Goal: Navigation & Orientation: Find specific page/section

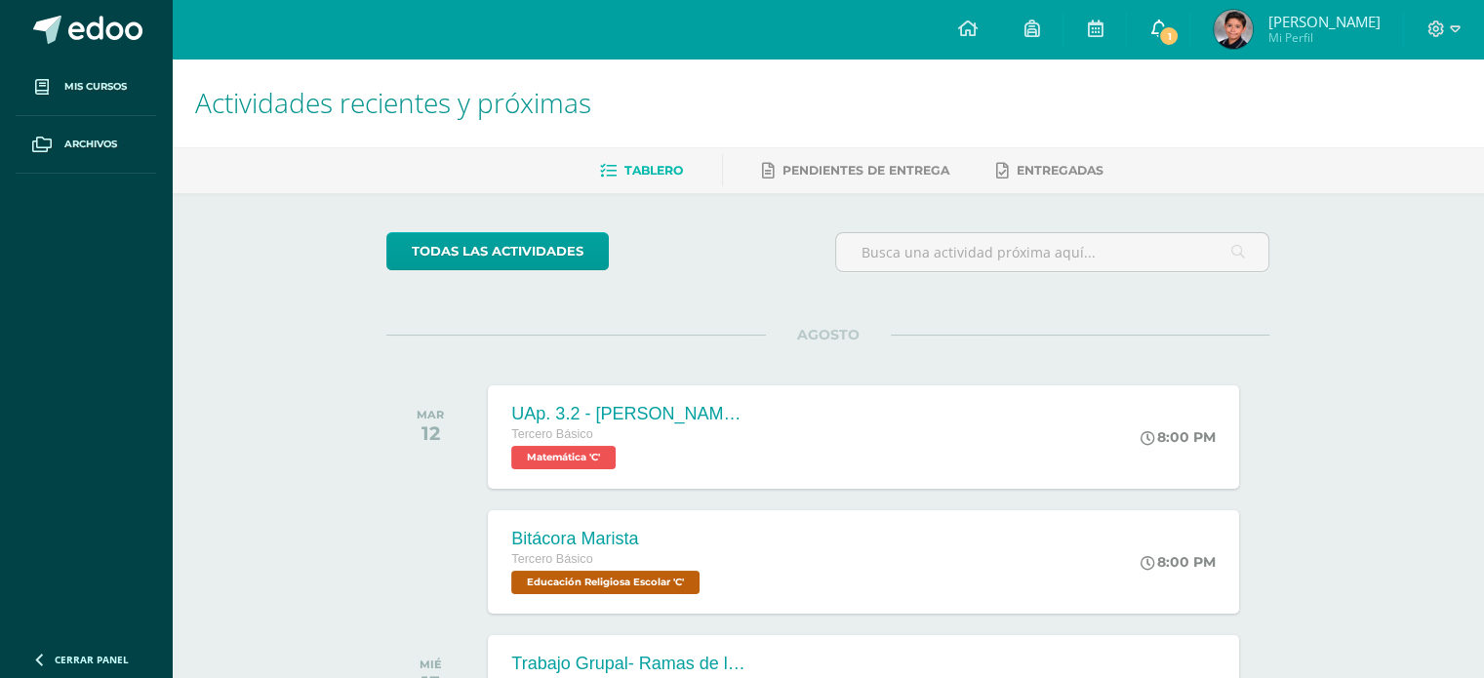
click at [1175, 31] on span "1" at bounding box center [1168, 35] width 21 height 21
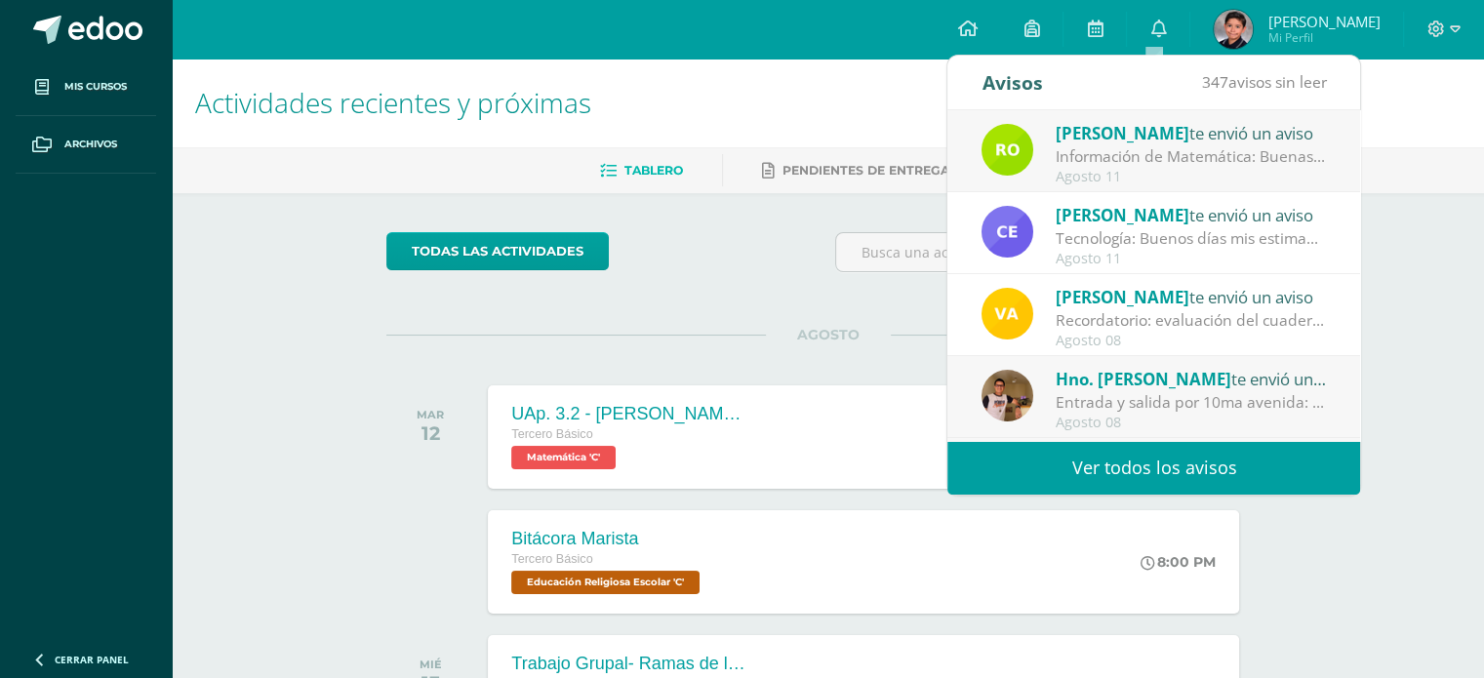
click at [1150, 145] on div "Información de Matemática: Buenas tardes, bendiciones para usted y familia. Les…" at bounding box center [1191, 156] width 271 height 22
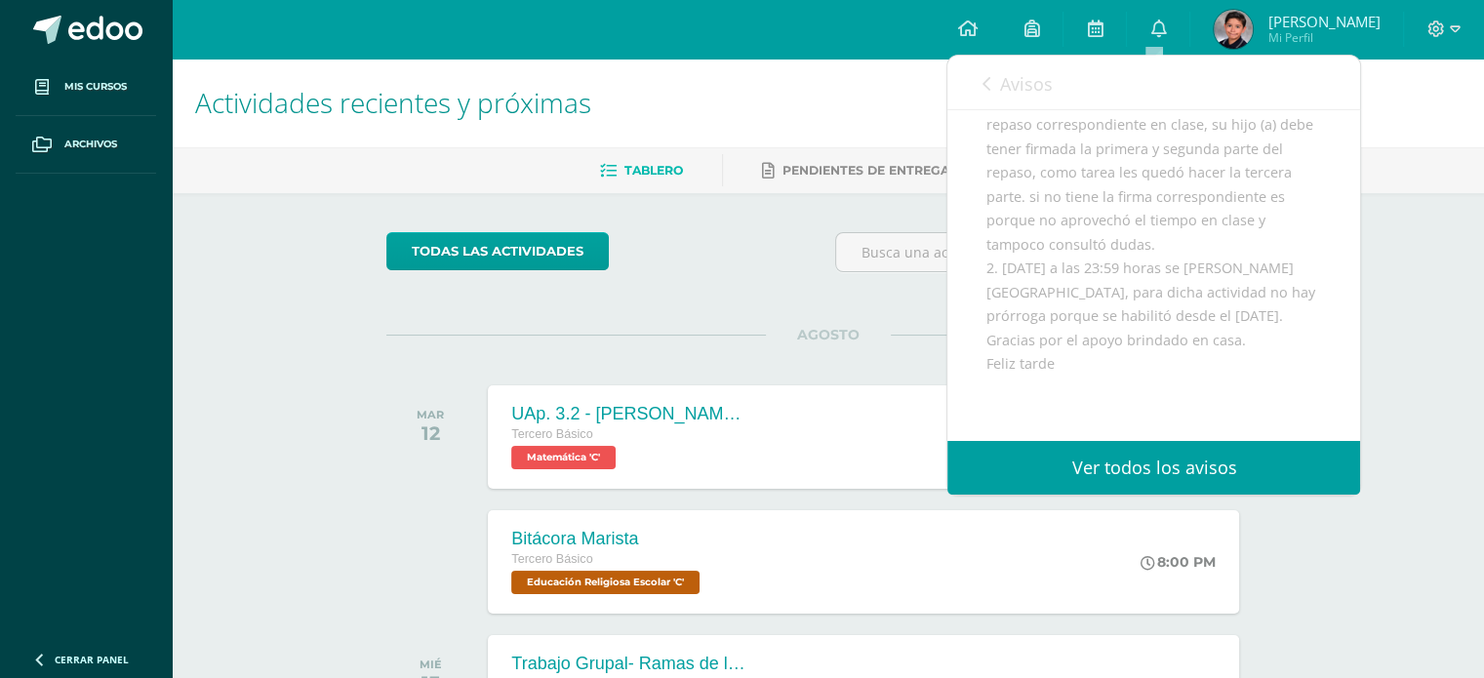
scroll to position [390, 0]
click at [751, 224] on div "todas las Actividades No tienes actividades Échale un vistazo a los demás perío…" at bounding box center [827, 521] width 961 height 657
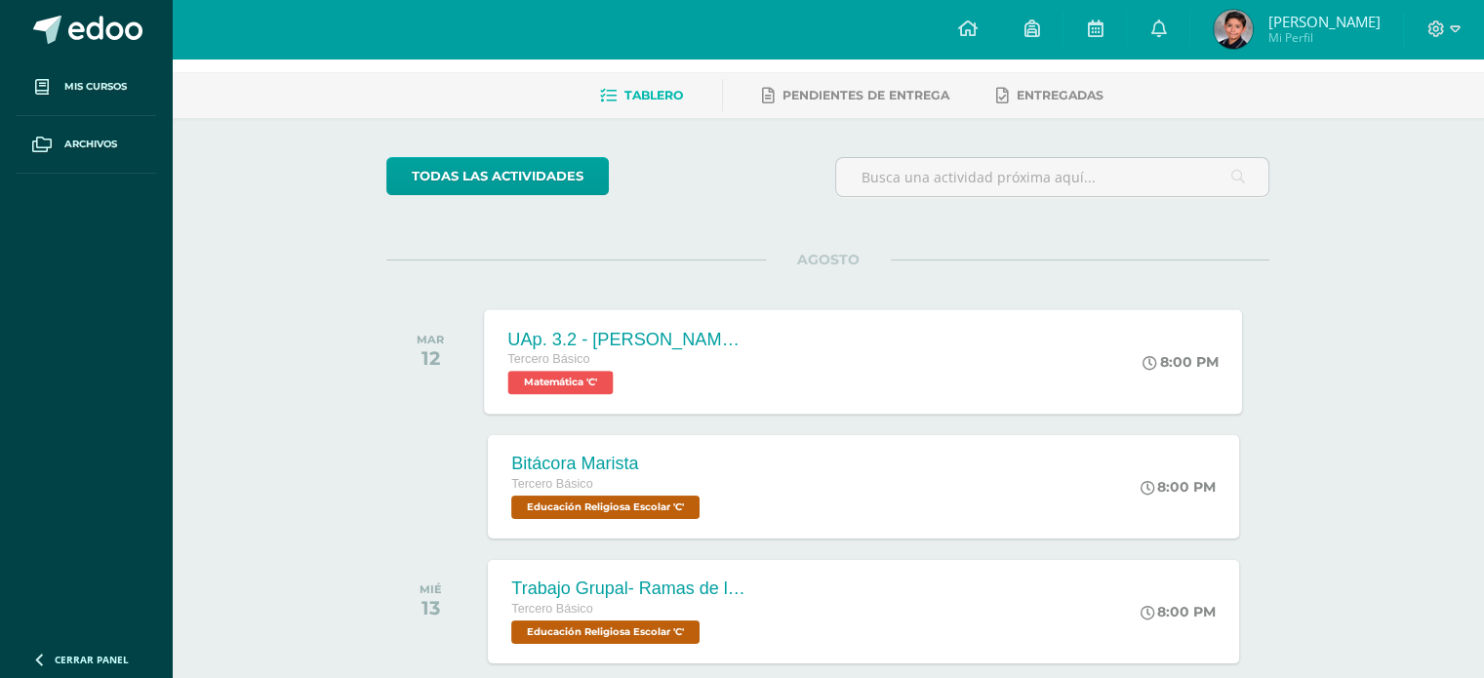
scroll to position [0, 0]
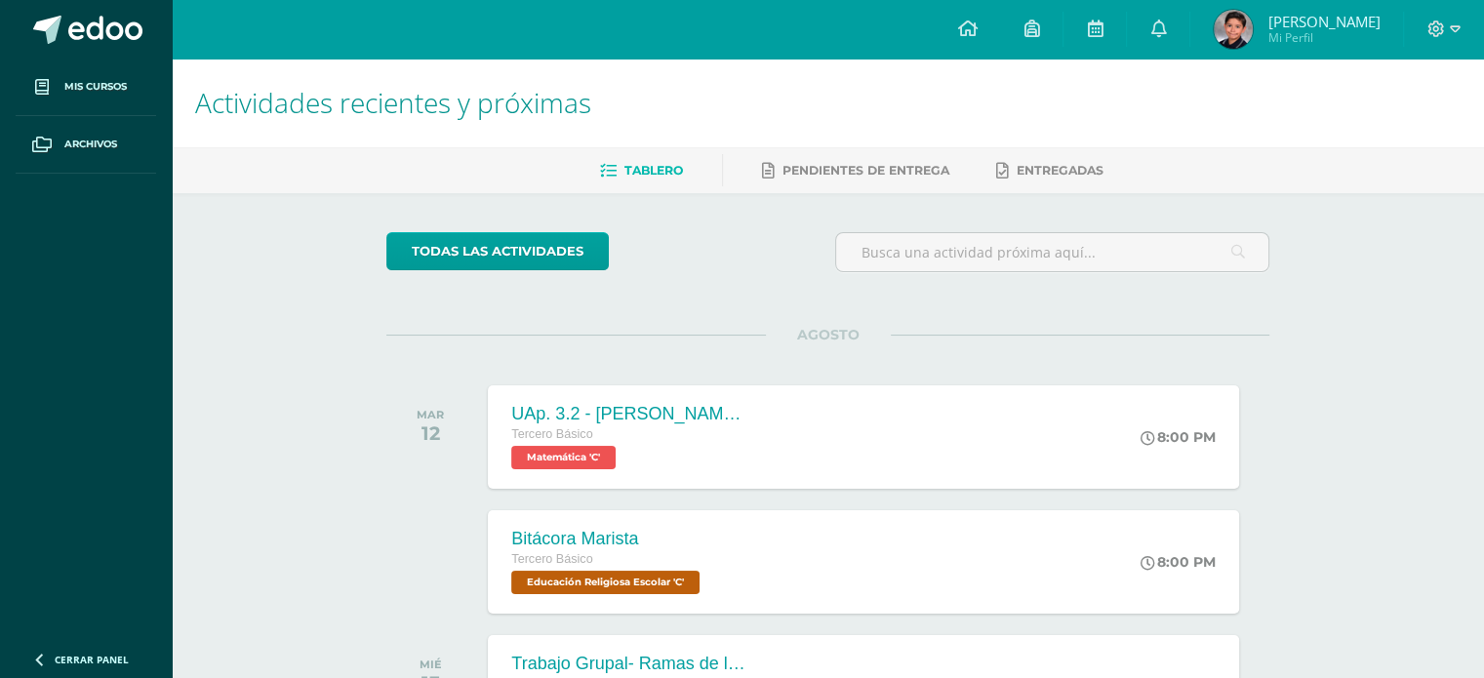
click at [1333, 15] on span "[PERSON_NAME]" at bounding box center [1323, 22] width 112 height 20
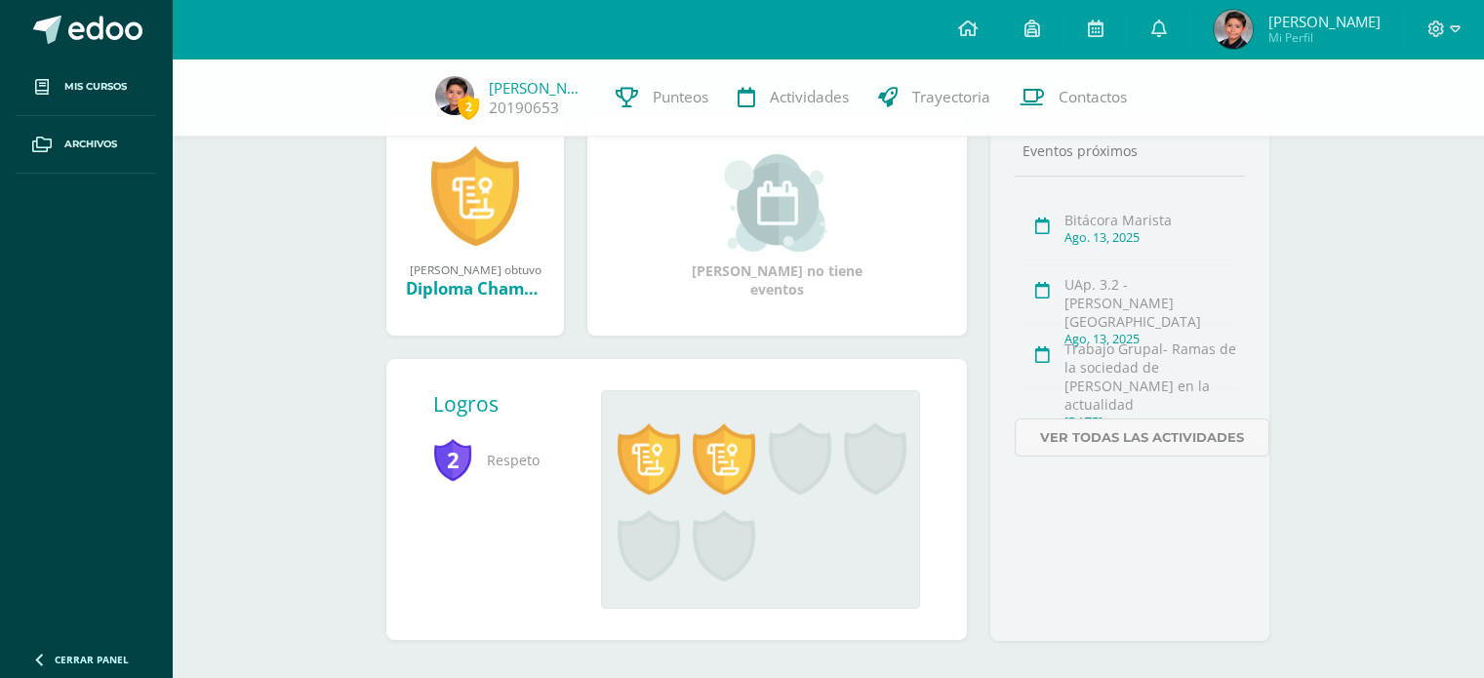
scroll to position [269, 0]
